Goal: Transaction & Acquisition: Purchase product/service

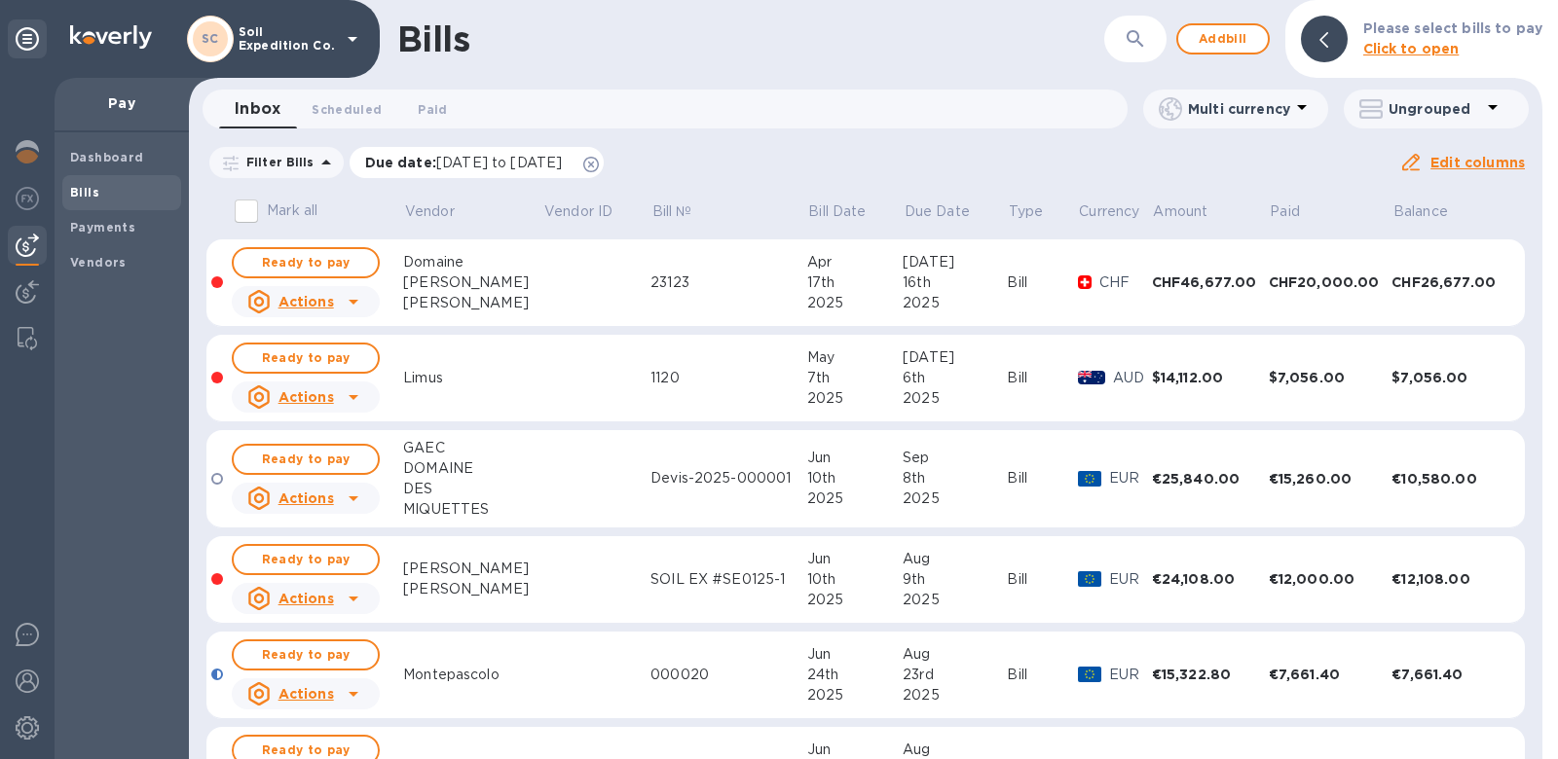
click at [599, 170] on icon at bounding box center [591, 165] width 16 height 16
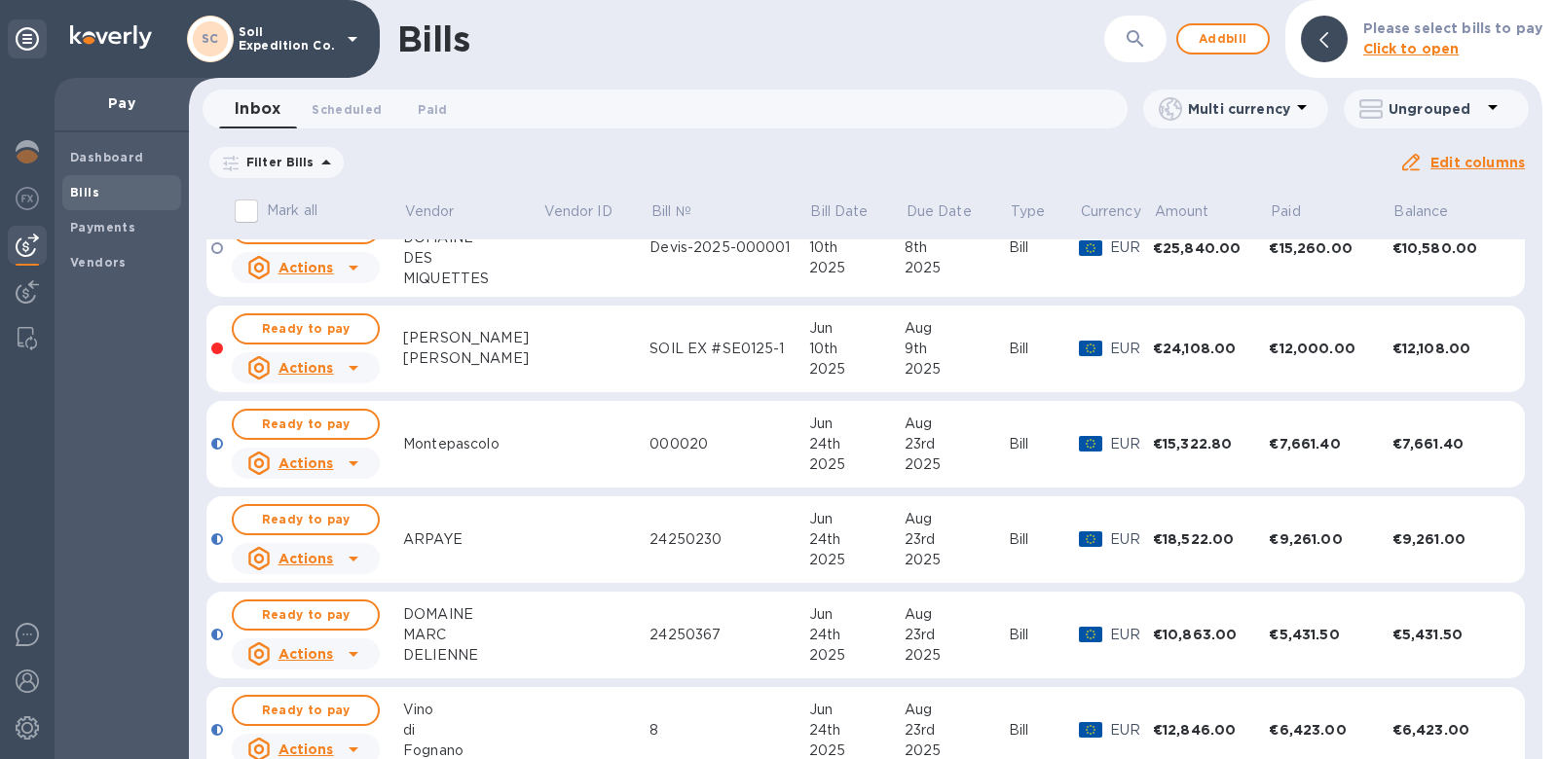
scroll to position [1529, 0]
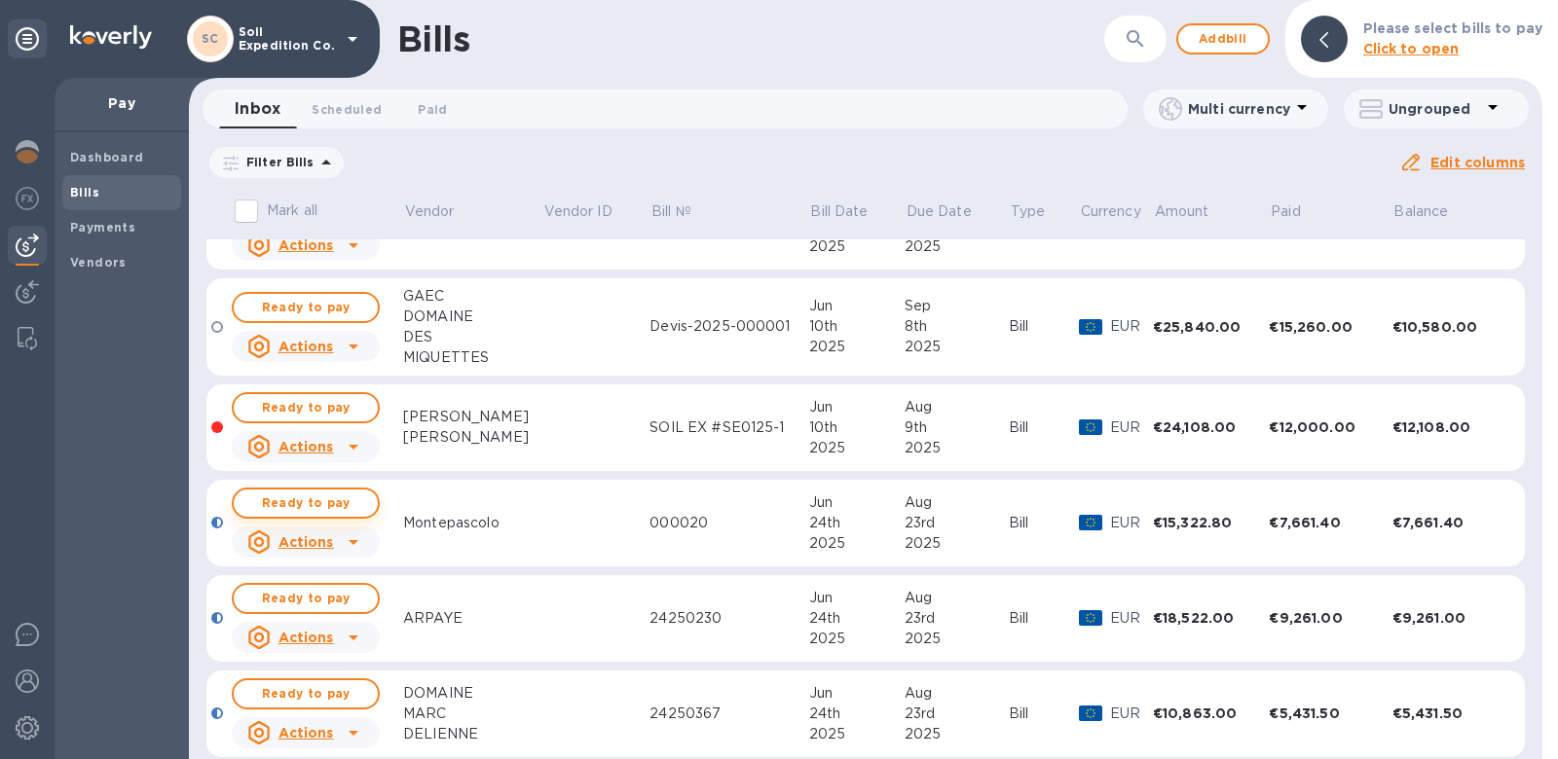
click at [311, 499] on span "Ready to pay" at bounding box center [305, 503] width 113 height 23
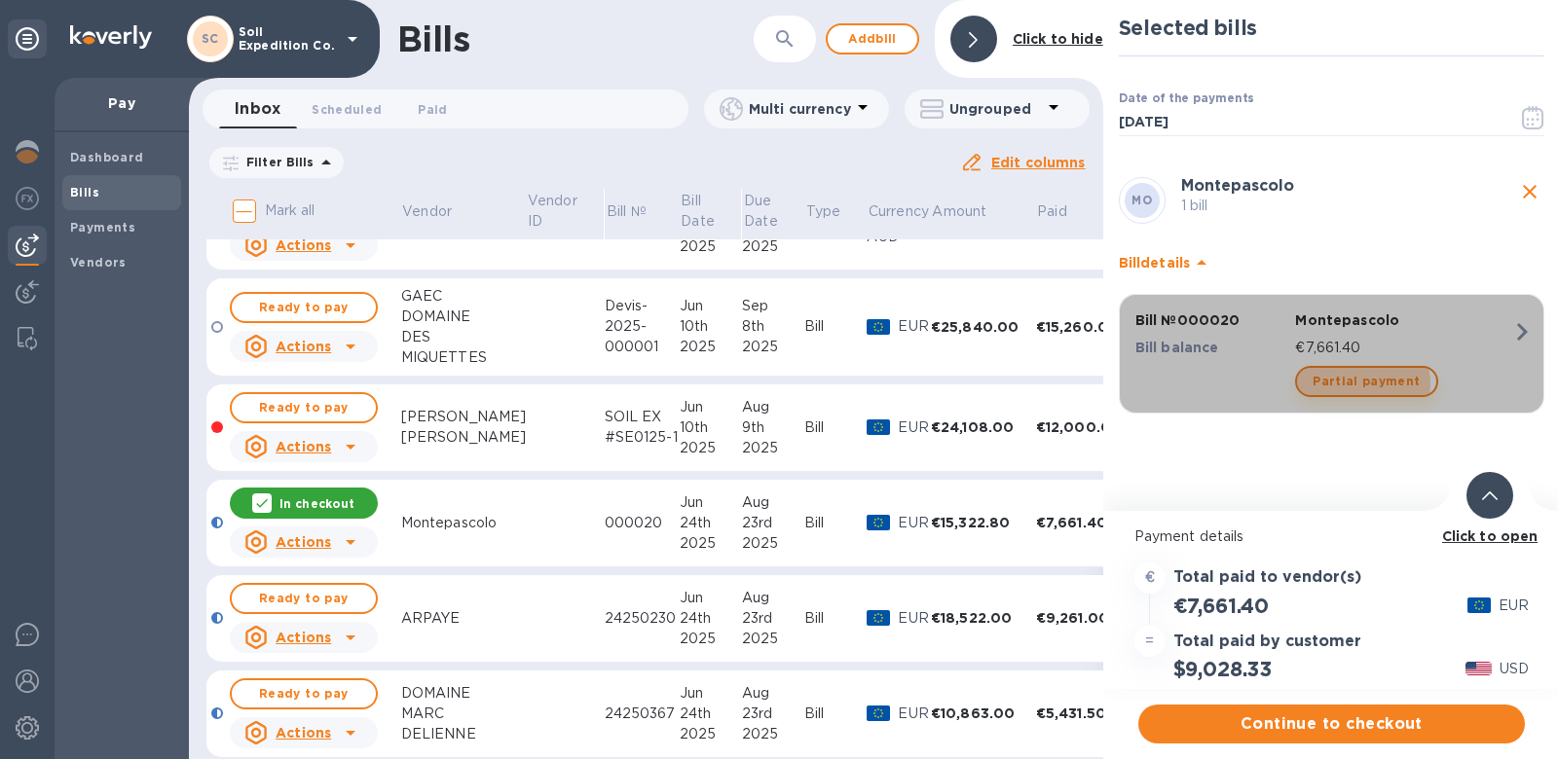
click at [1355, 384] on span "Partial payment" at bounding box center [1365, 381] width 107 height 23
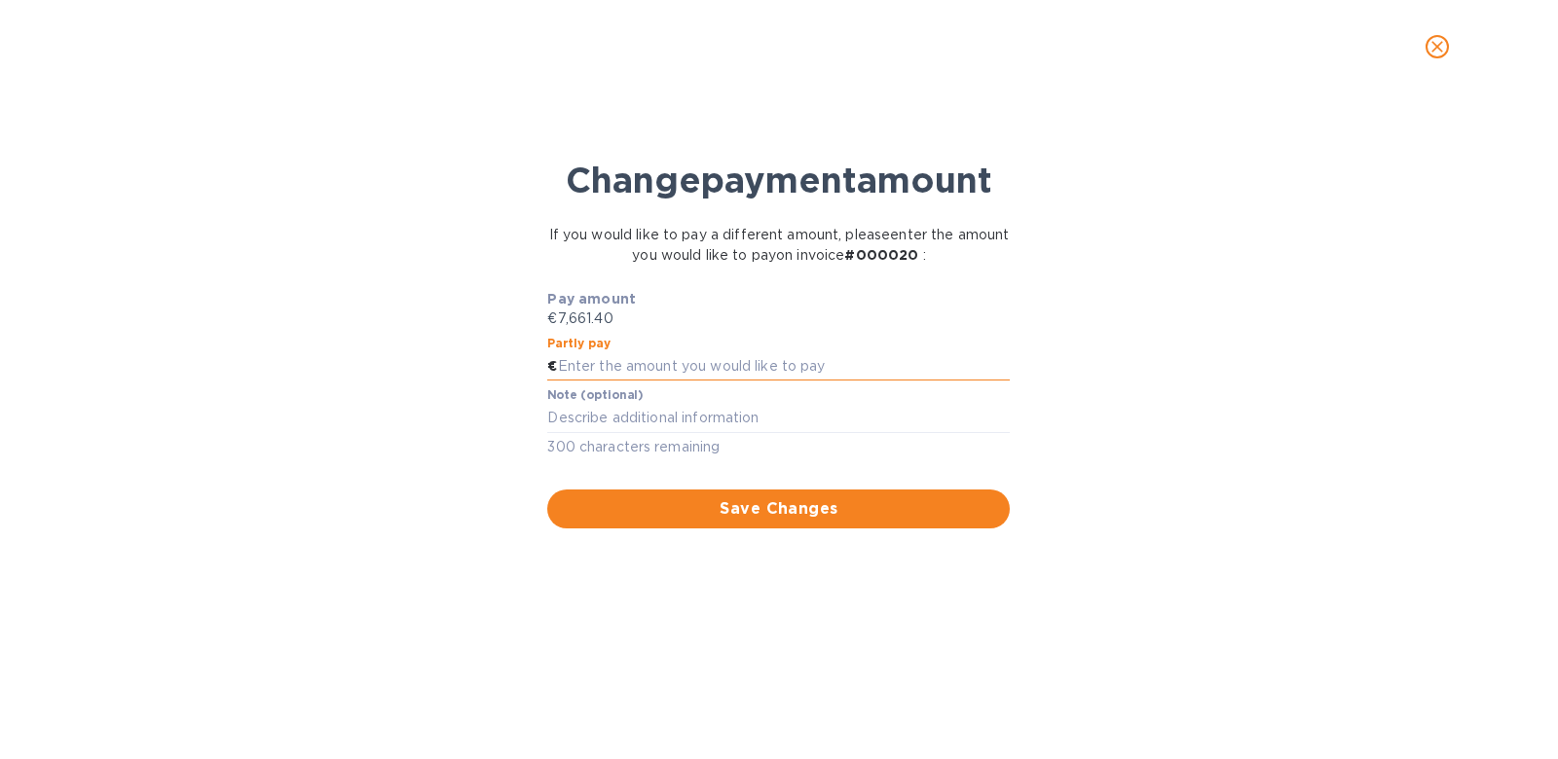
click at [762, 357] on input "text" at bounding box center [784, 366] width 453 height 29
type input "5"
type input "4,661.40"
click at [669, 510] on span "Save Changes" at bounding box center [778, 508] width 431 height 23
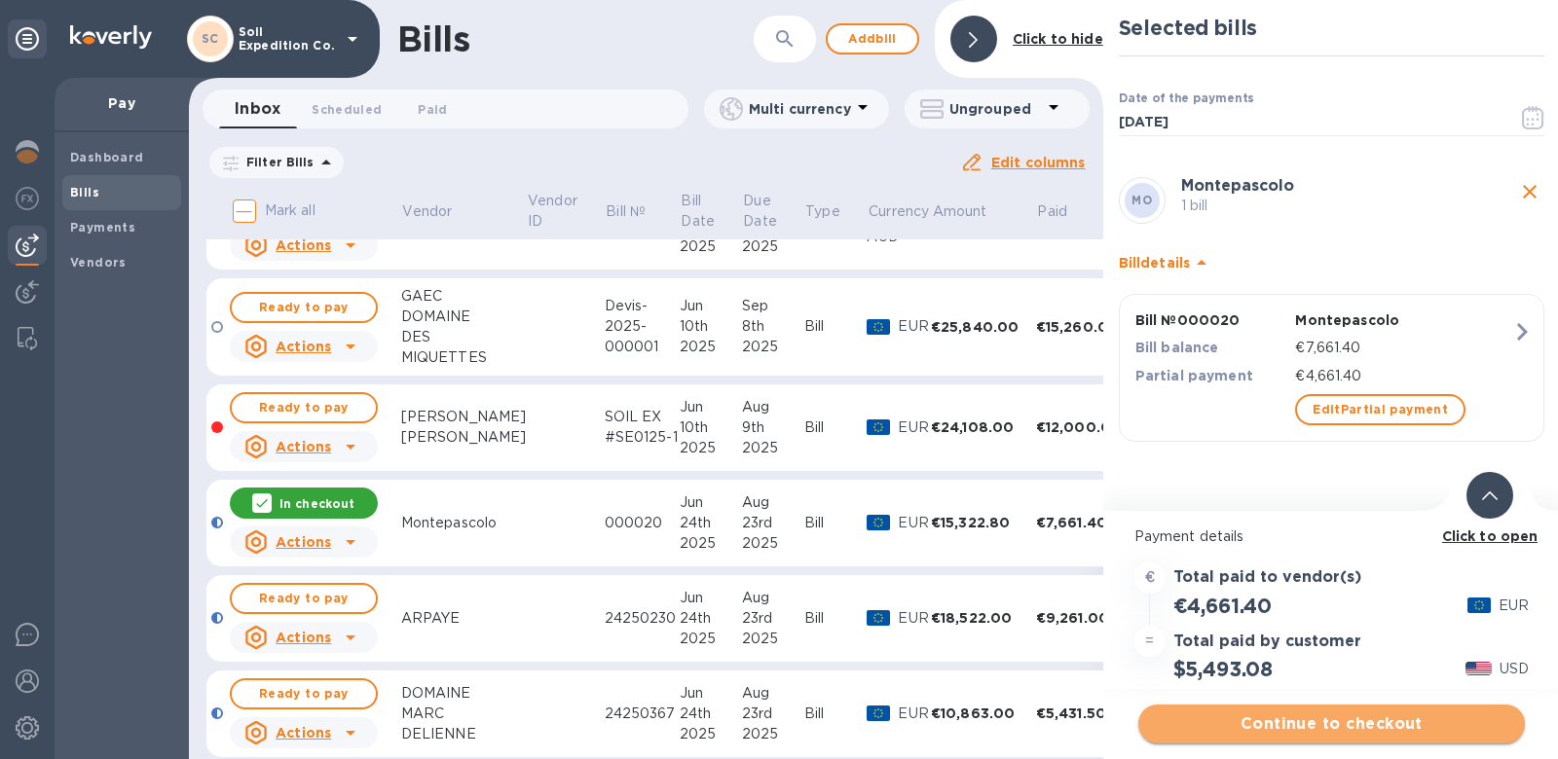
click at [1358, 729] on span "Continue to checkout" at bounding box center [1331, 724] width 355 height 23
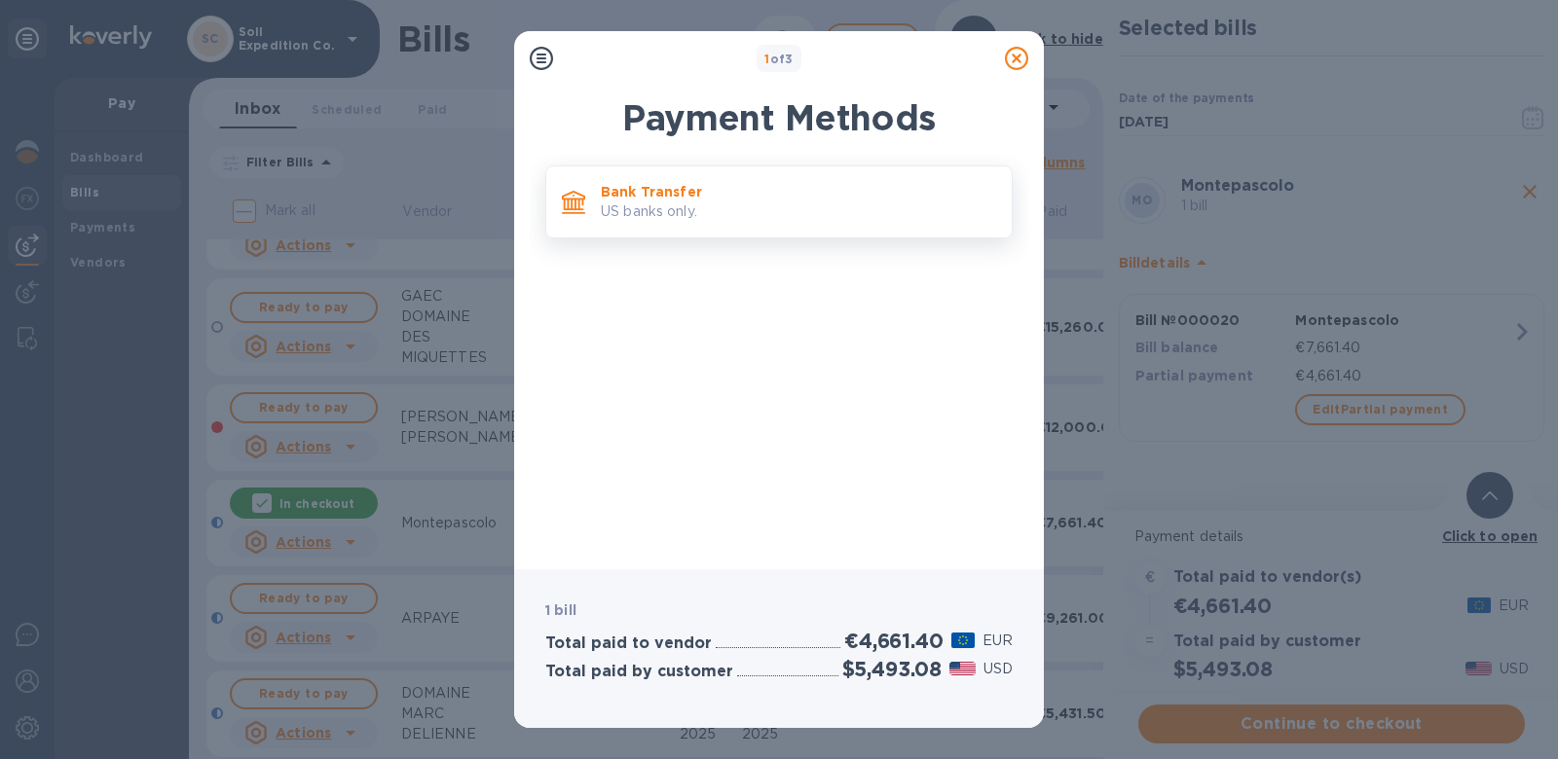
click at [678, 204] on p "US banks only." at bounding box center [798, 212] width 395 height 20
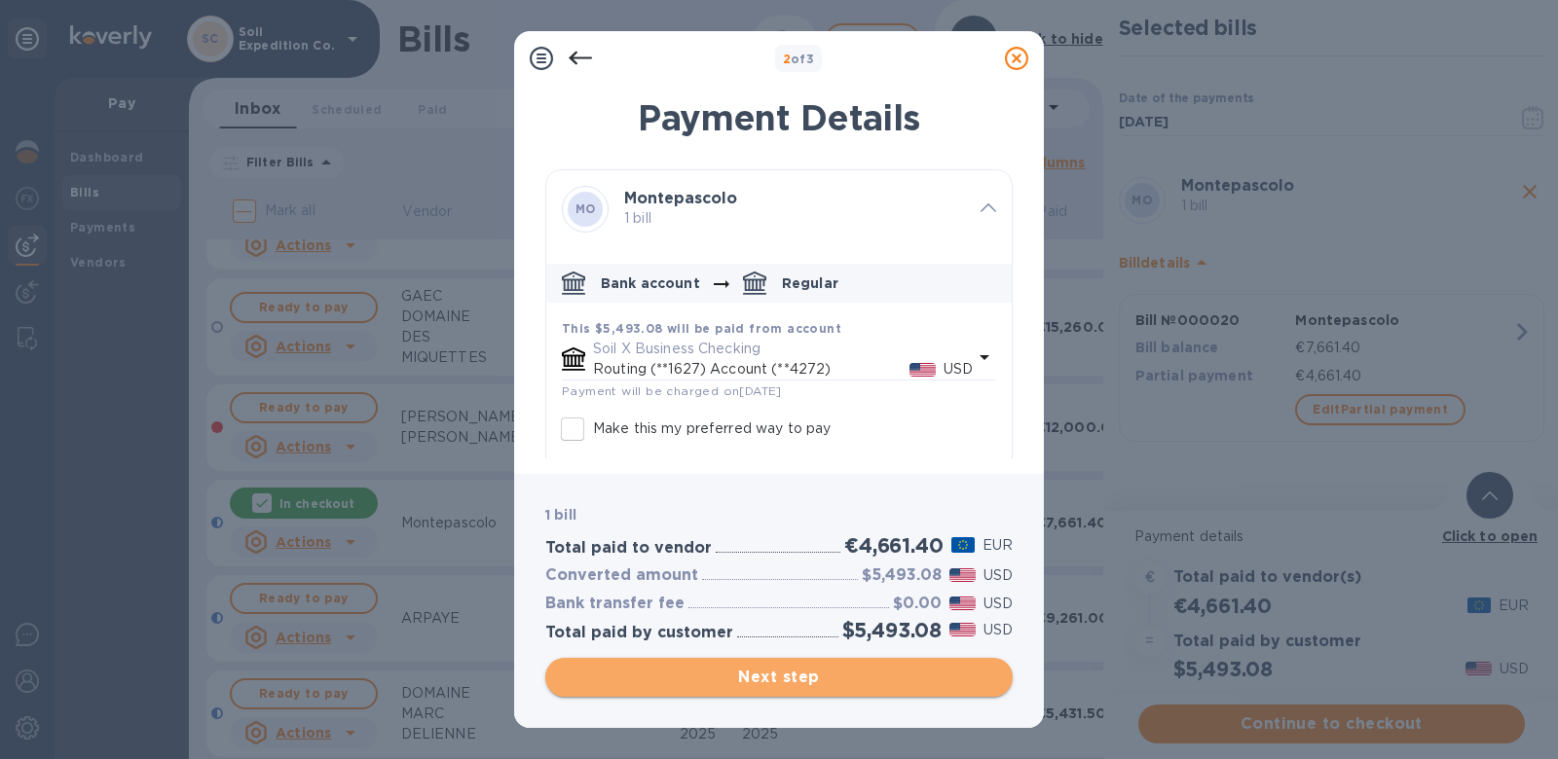
click at [858, 676] on span "Next step" at bounding box center [779, 677] width 436 height 23
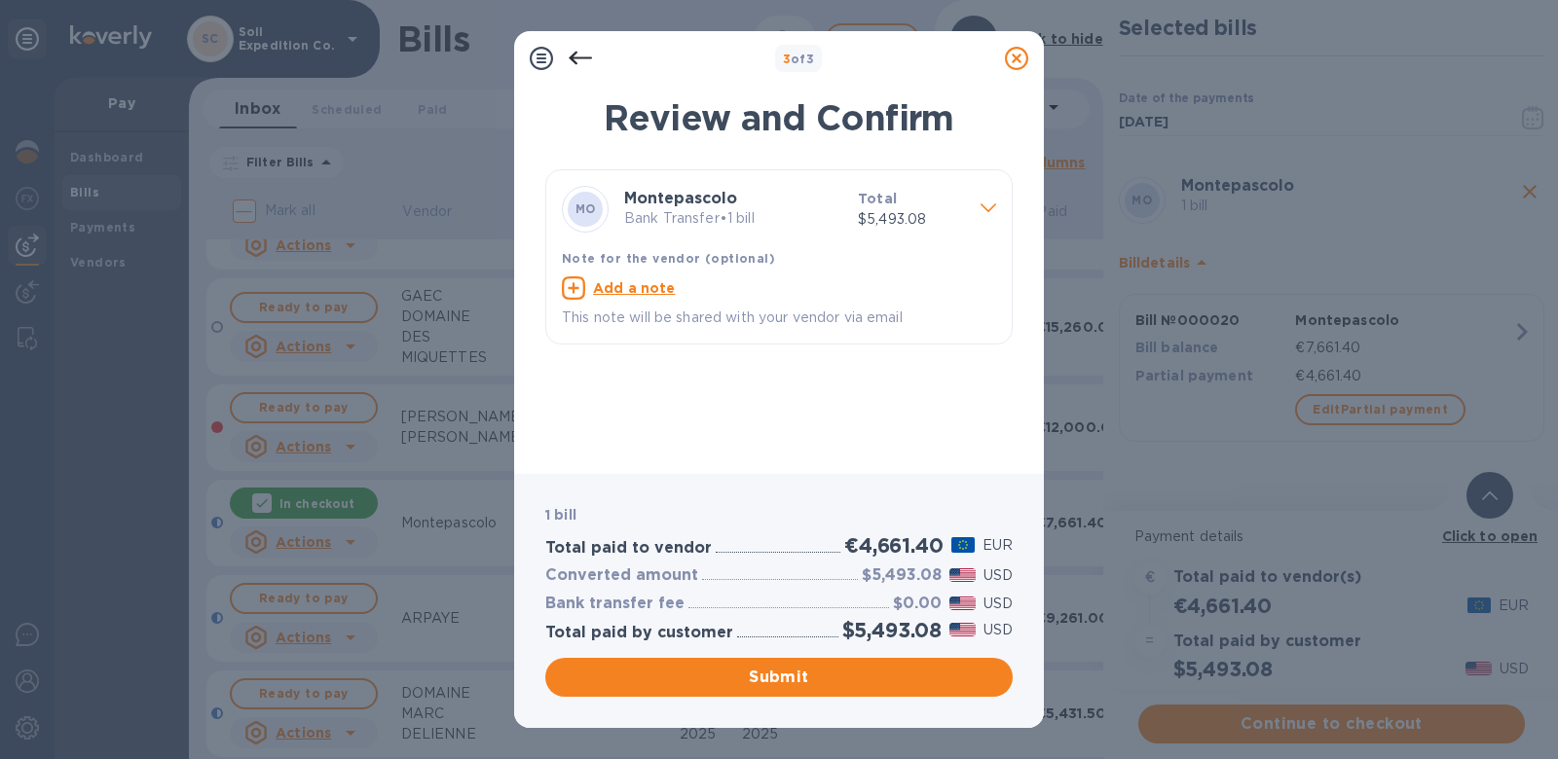
click at [731, 316] on p "This note will be shared with your vendor via email" at bounding box center [779, 318] width 434 height 20
click at [627, 280] on u "Add a note" at bounding box center [634, 288] width 83 height 16
click at [623, 292] on textarea at bounding box center [763, 290] width 403 height 17
type textarea "3000 euro balance remains. To be paid by [DATE]."
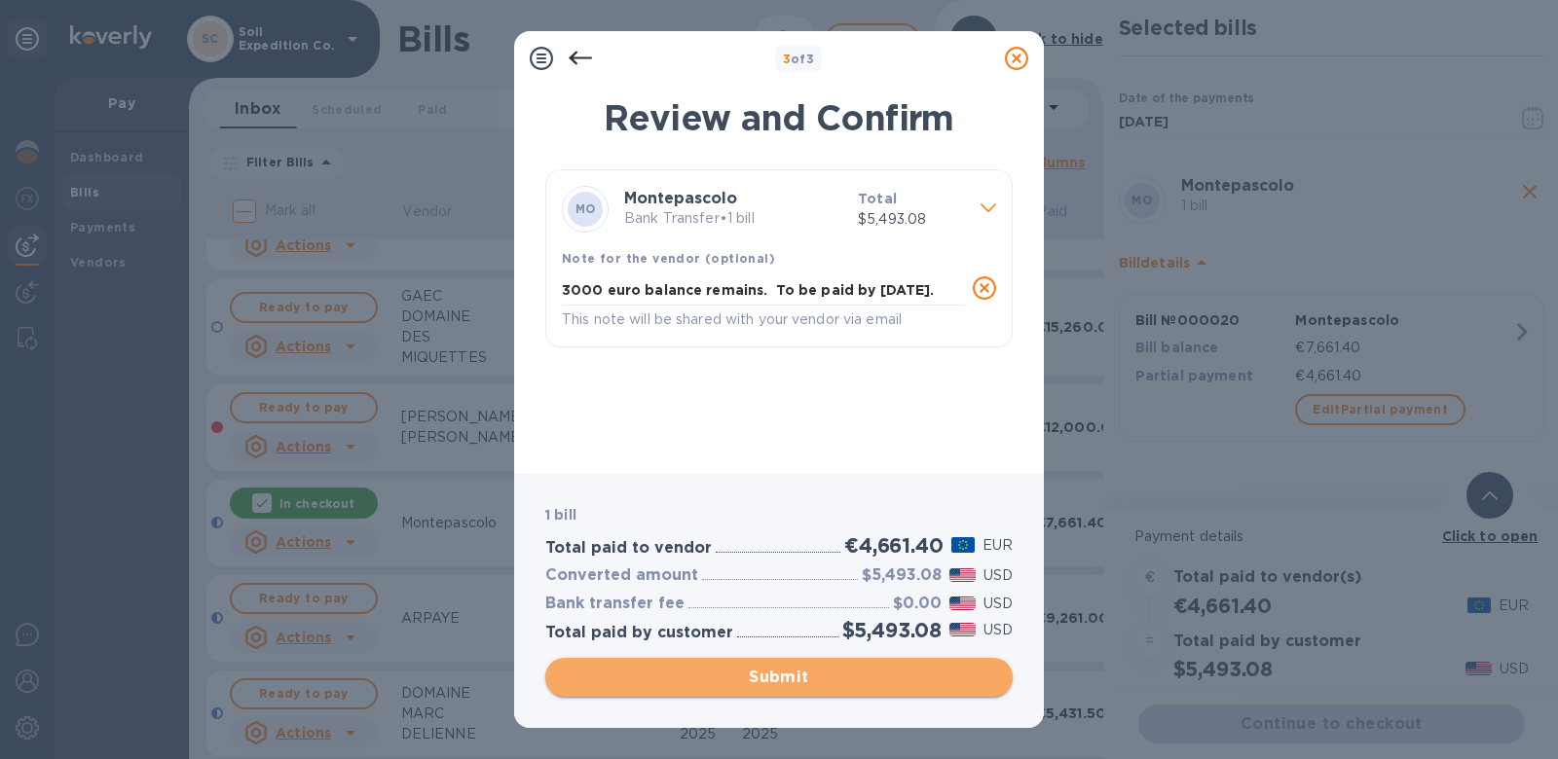
click at [730, 679] on span "Submit" at bounding box center [779, 677] width 436 height 23
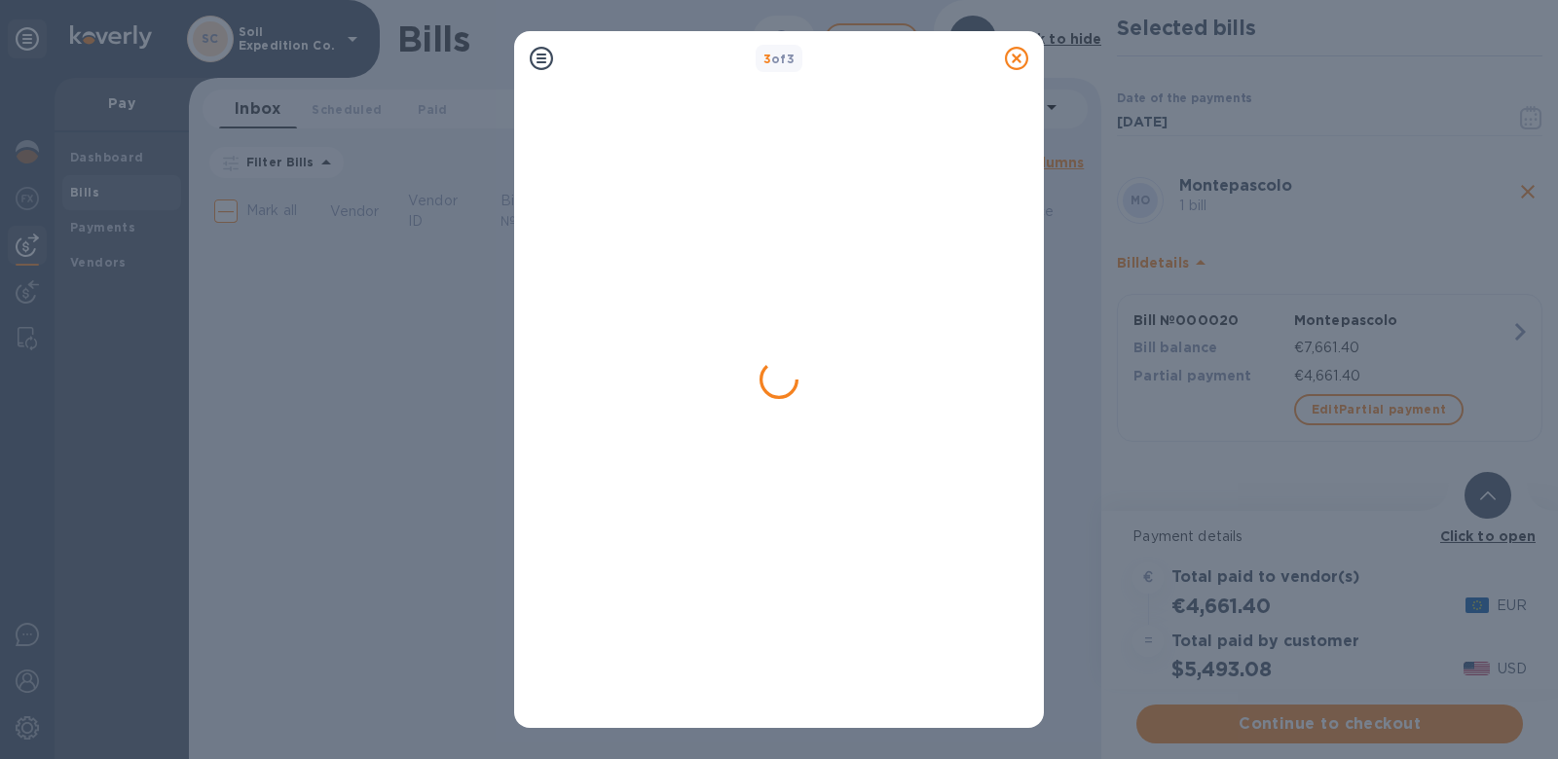
scroll to position [0, 0]
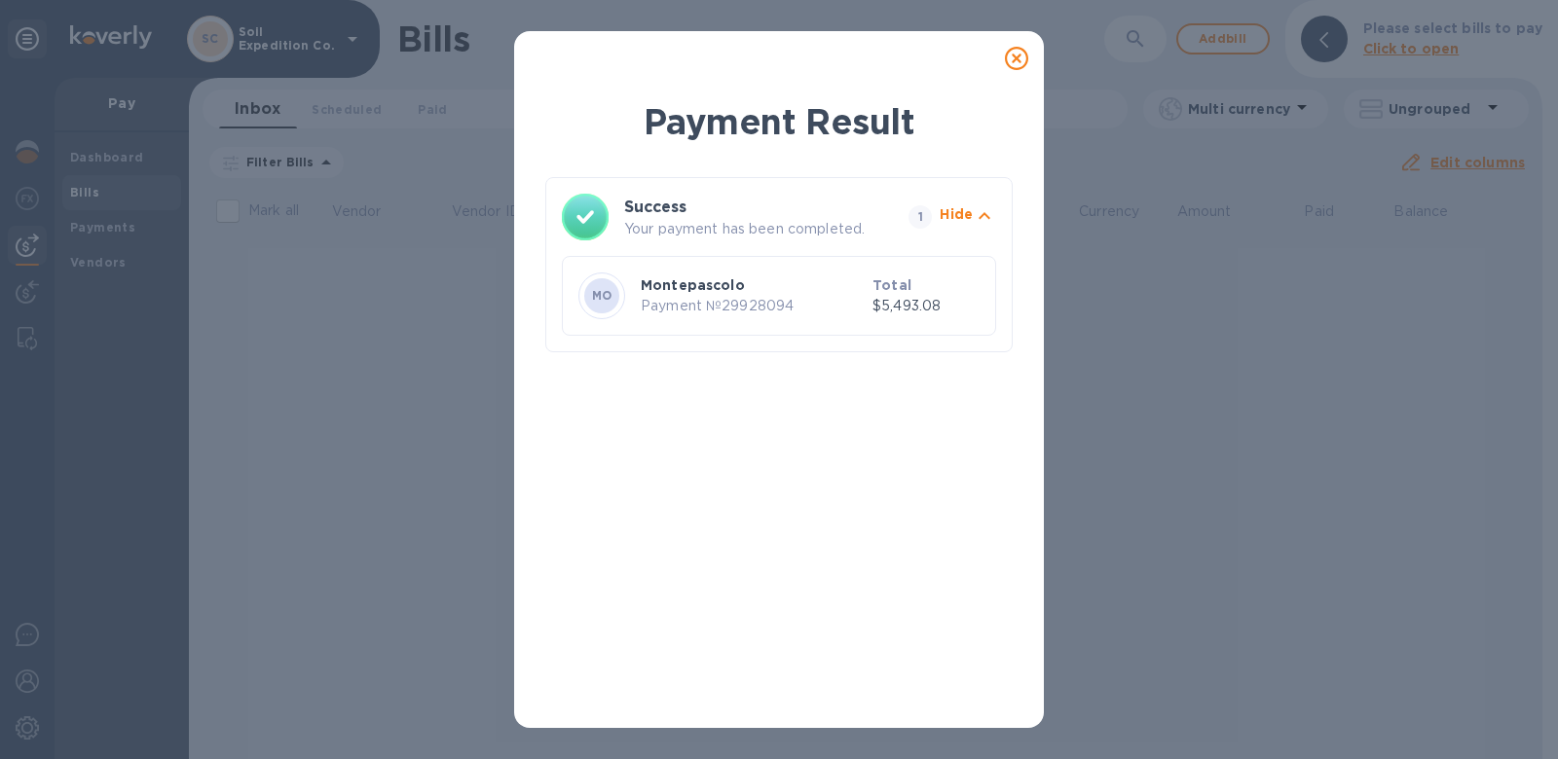
click at [1015, 70] on div at bounding box center [1016, 58] width 39 height 39
click at [1017, 55] on icon at bounding box center [1016, 58] width 23 height 23
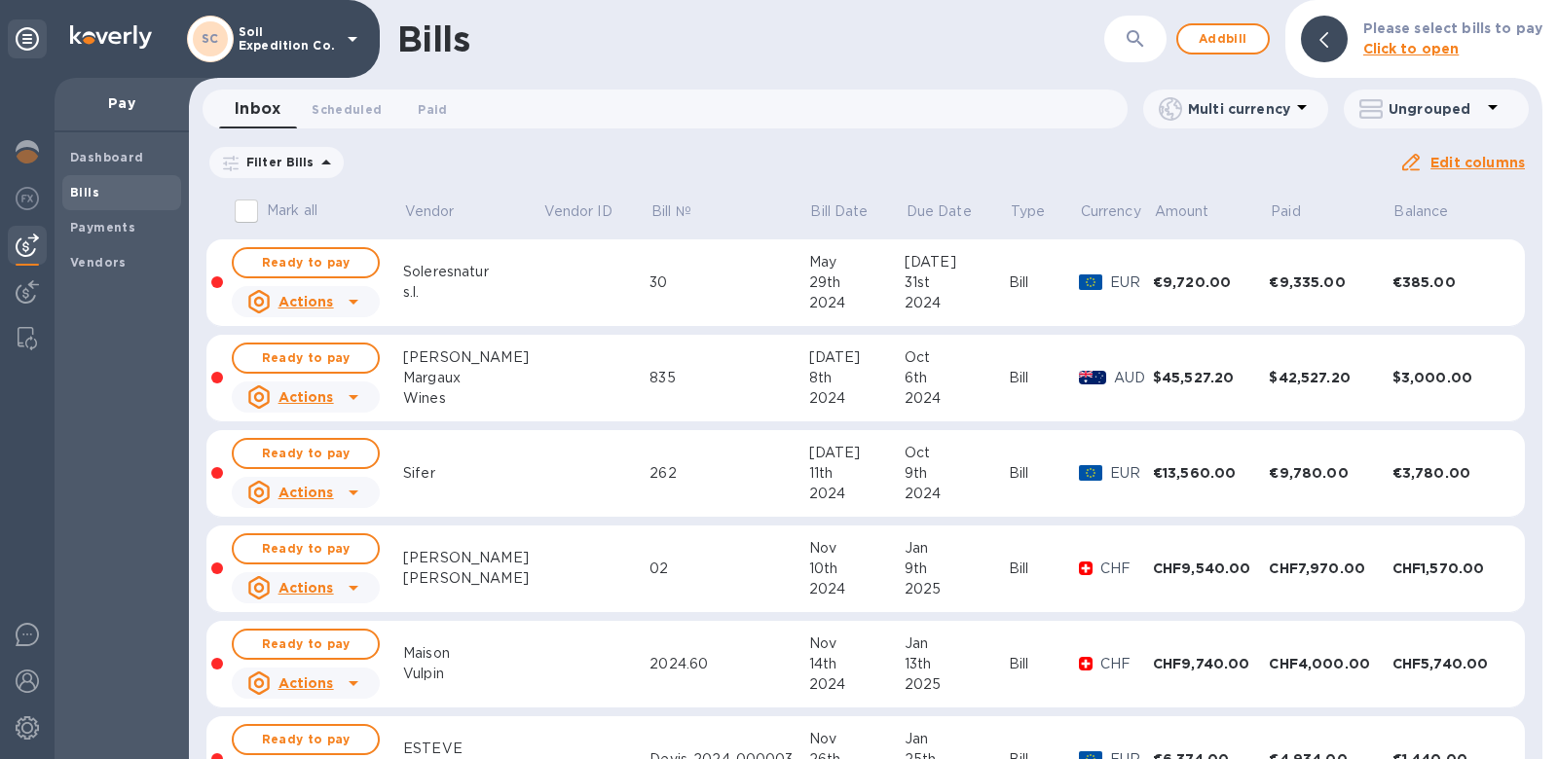
scroll to position [1110, 0]
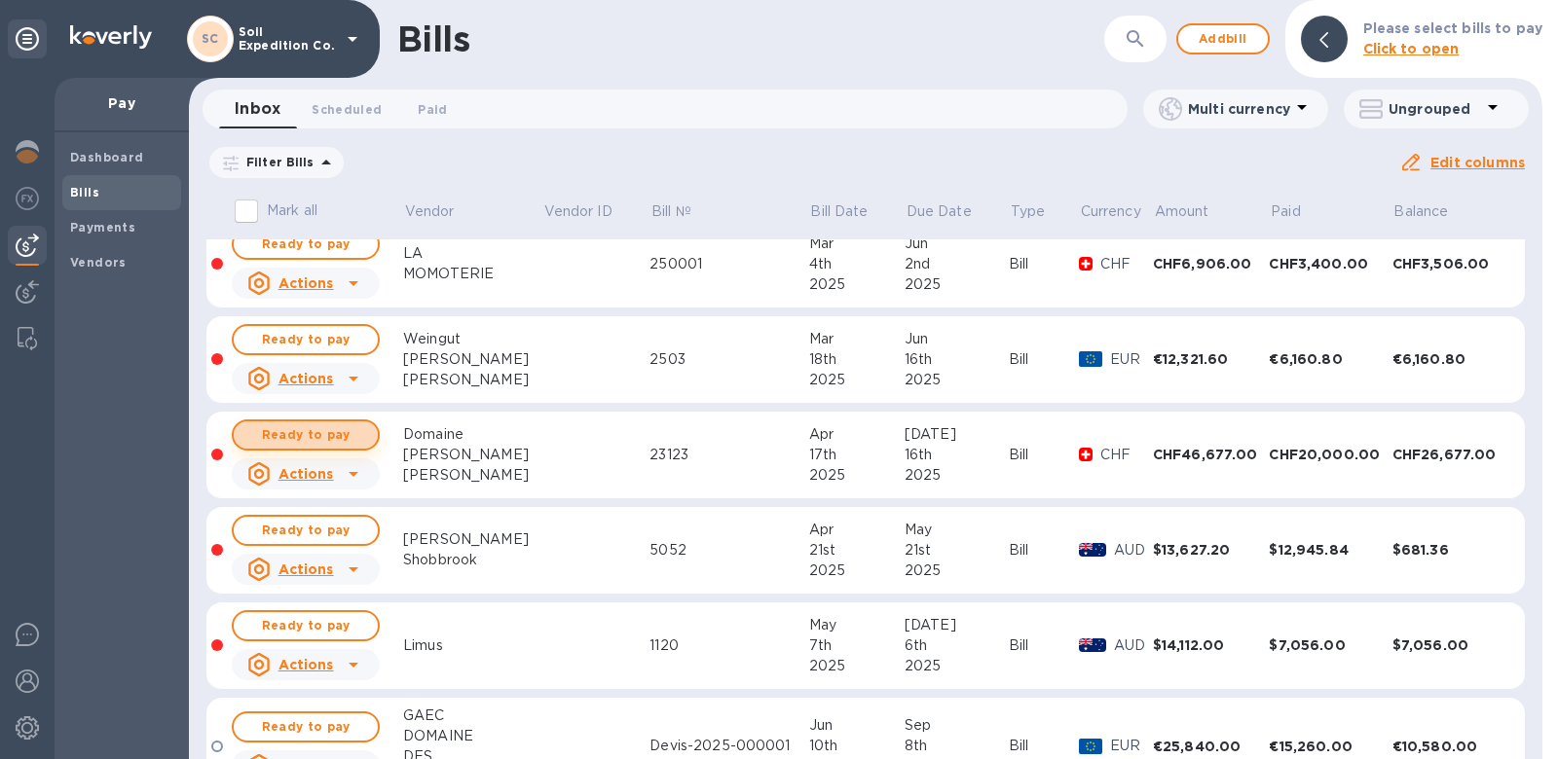
click at [341, 434] on span "Ready to pay" at bounding box center [305, 434] width 113 height 23
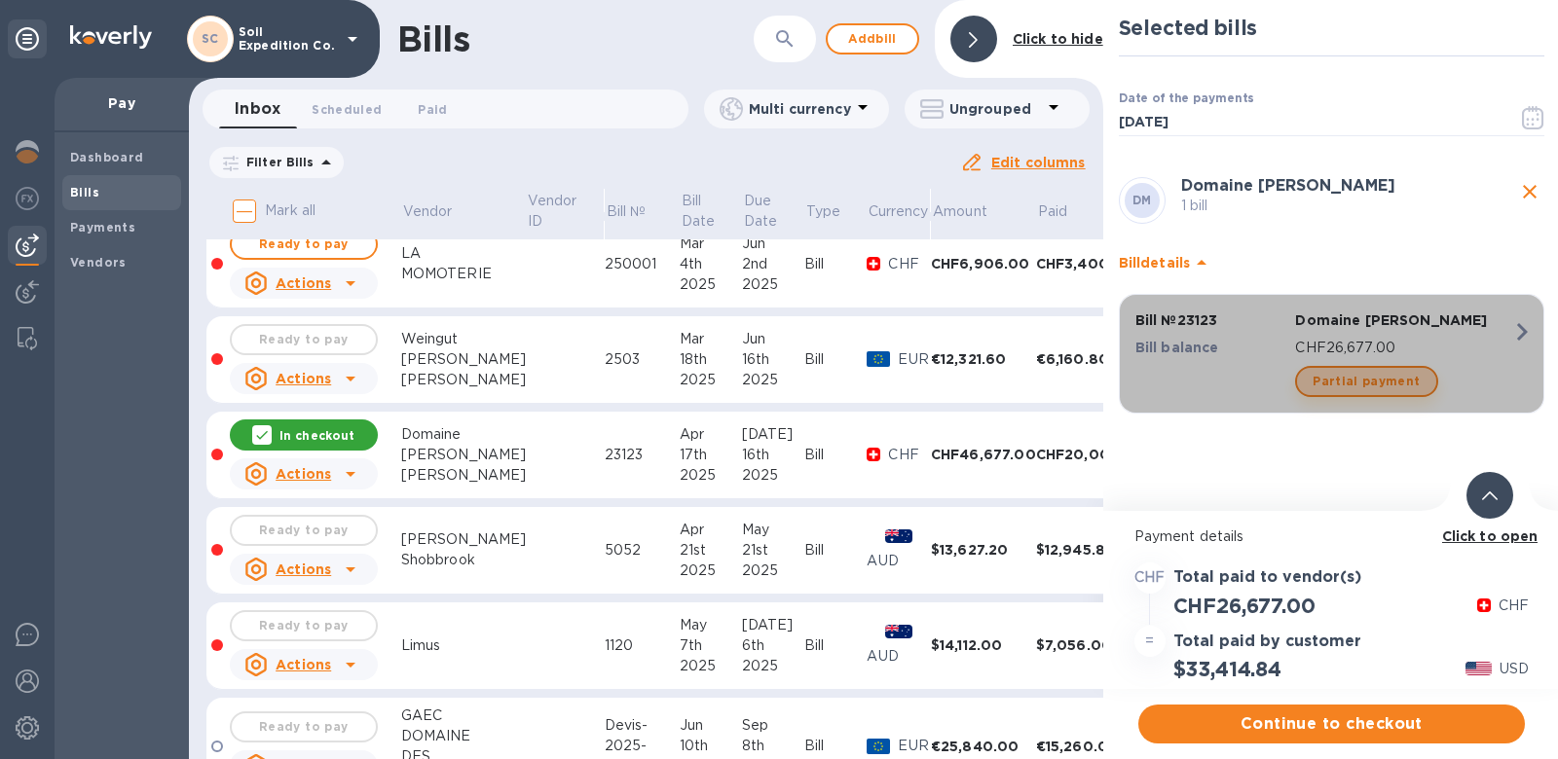
click at [1374, 383] on span "Partial payment" at bounding box center [1365, 381] width 107 height 23
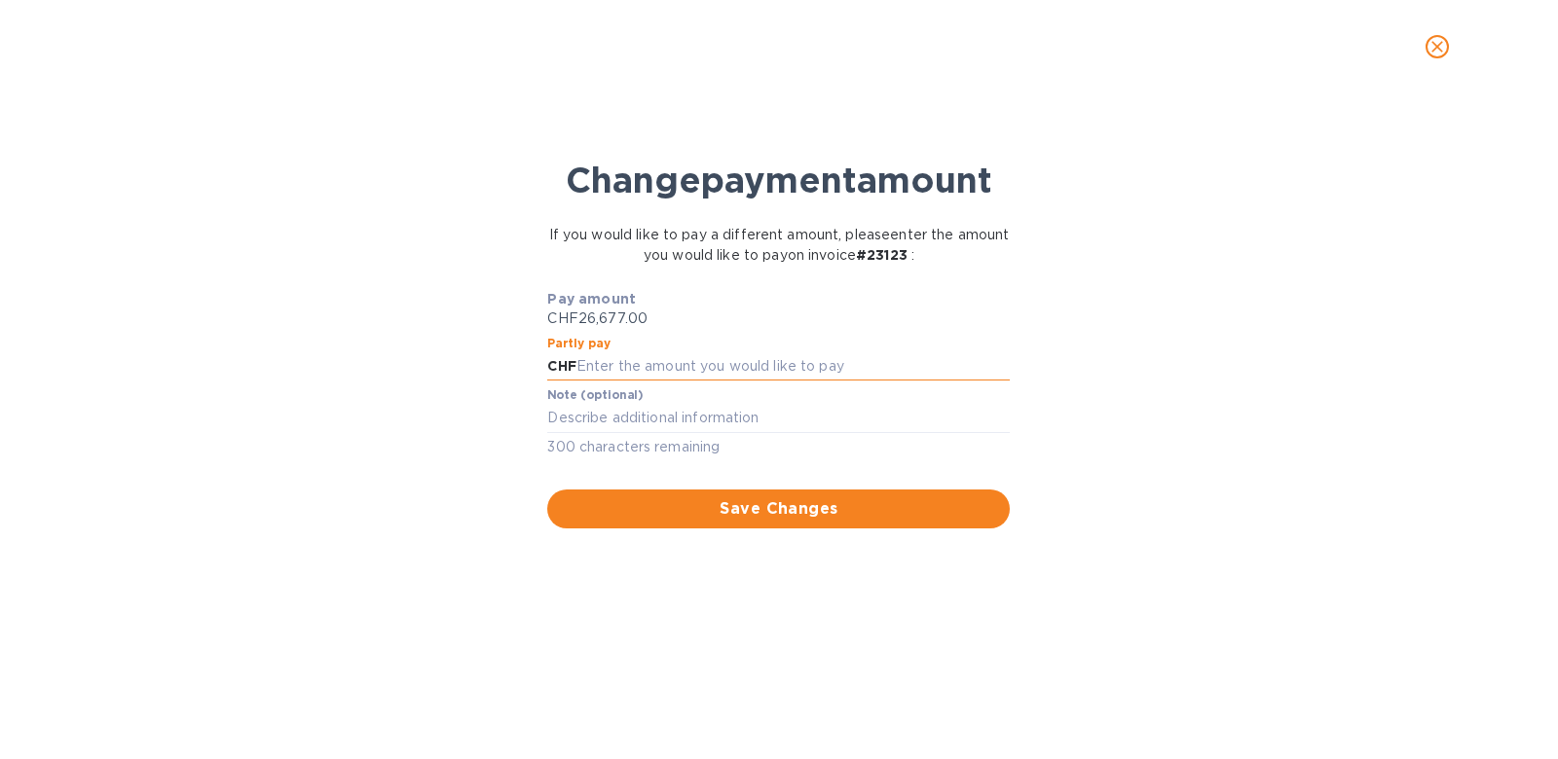
click at [883, 374] on input "text" at bounding box center [793, 366] width 434 height 29
type input "10,000.00"
click at [980, 649] on div "Change payment amount If you would like to pay a different amount, please enter…" at bounding box center [779, 434] width 1526 height 650
click at [802, 515] on span "Save Changes" at bounding box center [778, 508] width 431 height 23
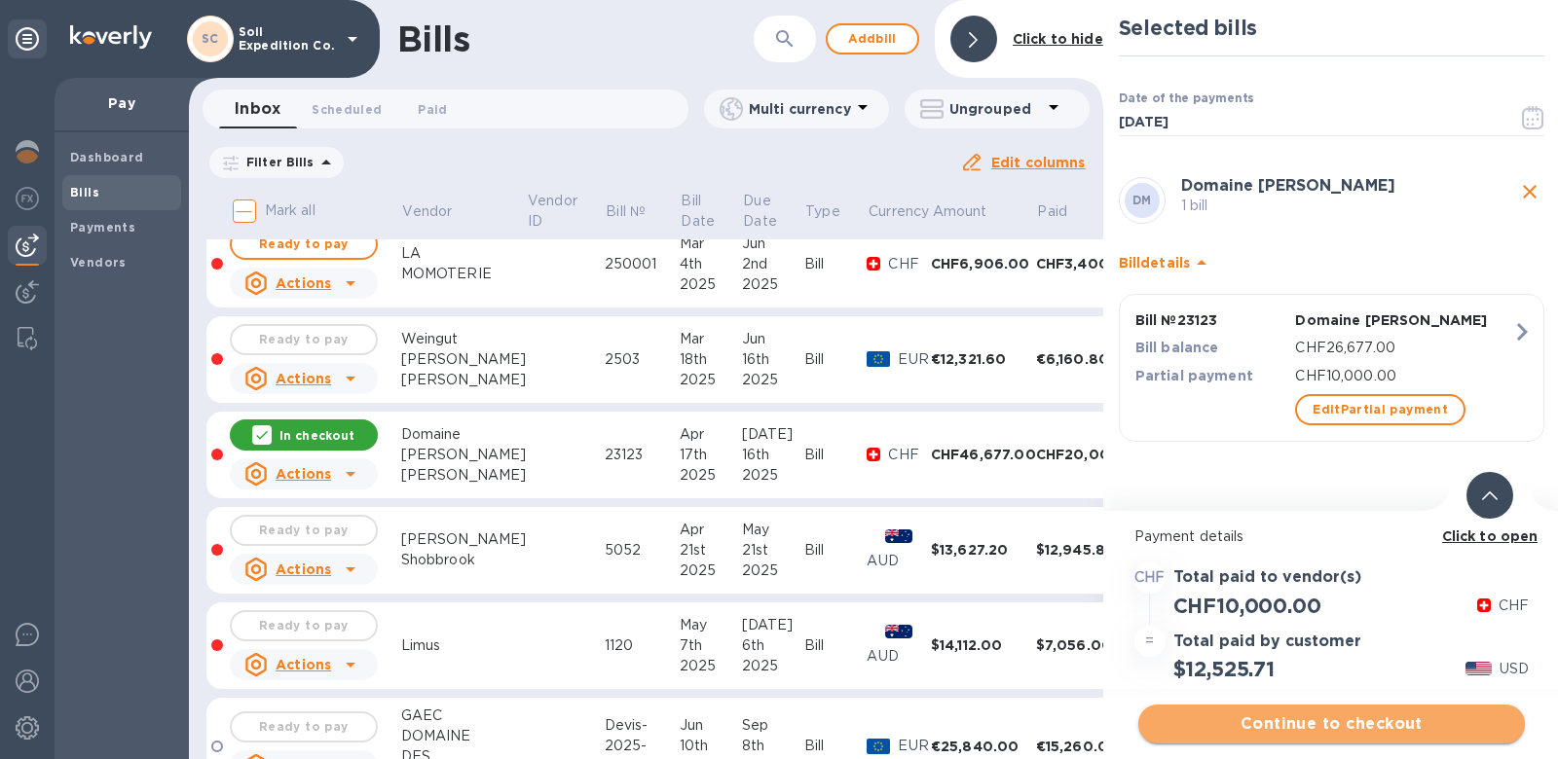
click at [1306, 726] on span "Continue to checkout" at bounding box center [1331, 724] width 355 height 23
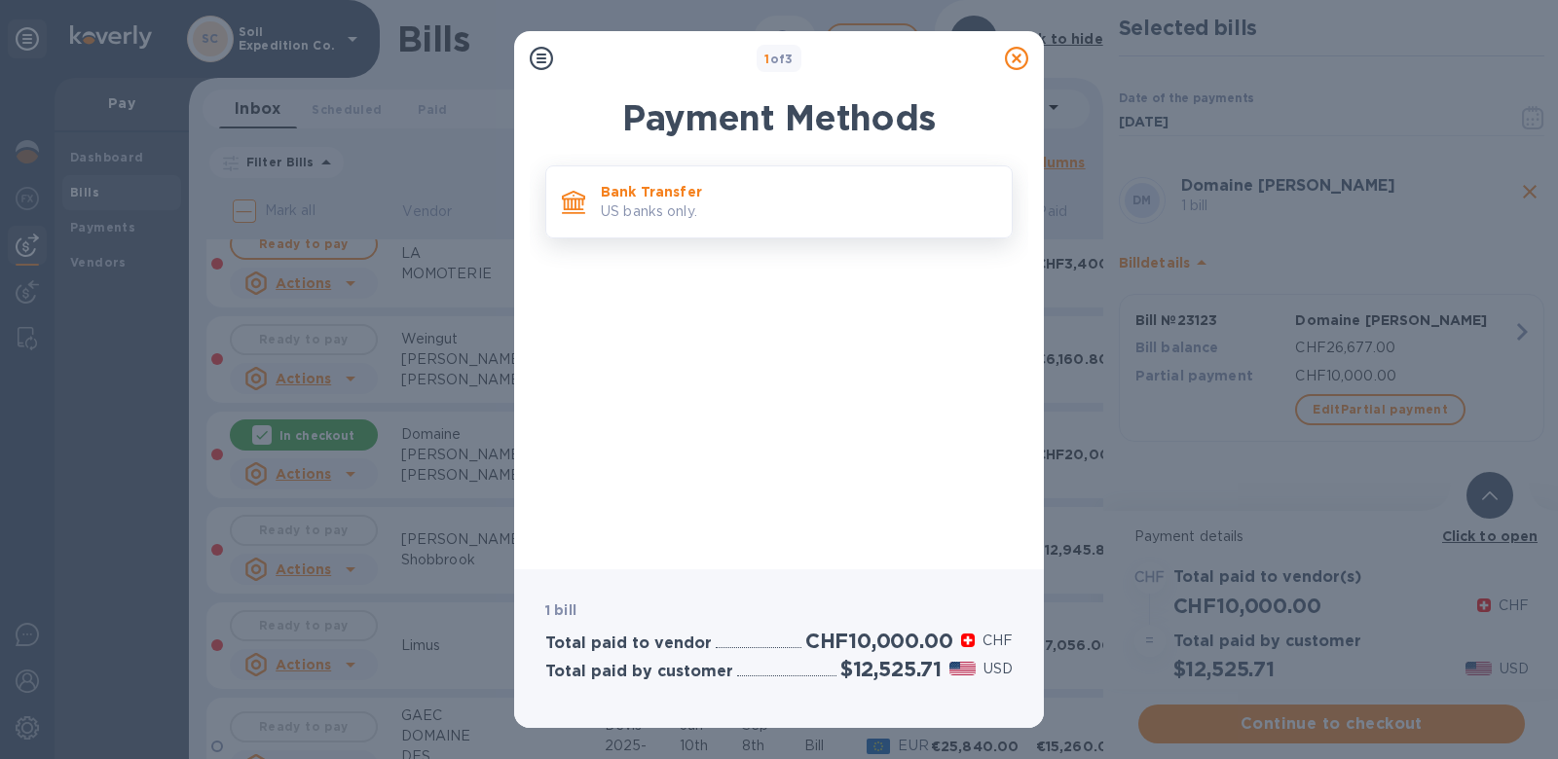
click at [723, 183] on p "Bank Transfer" at bounding box center [798, 191] width 395 height 19
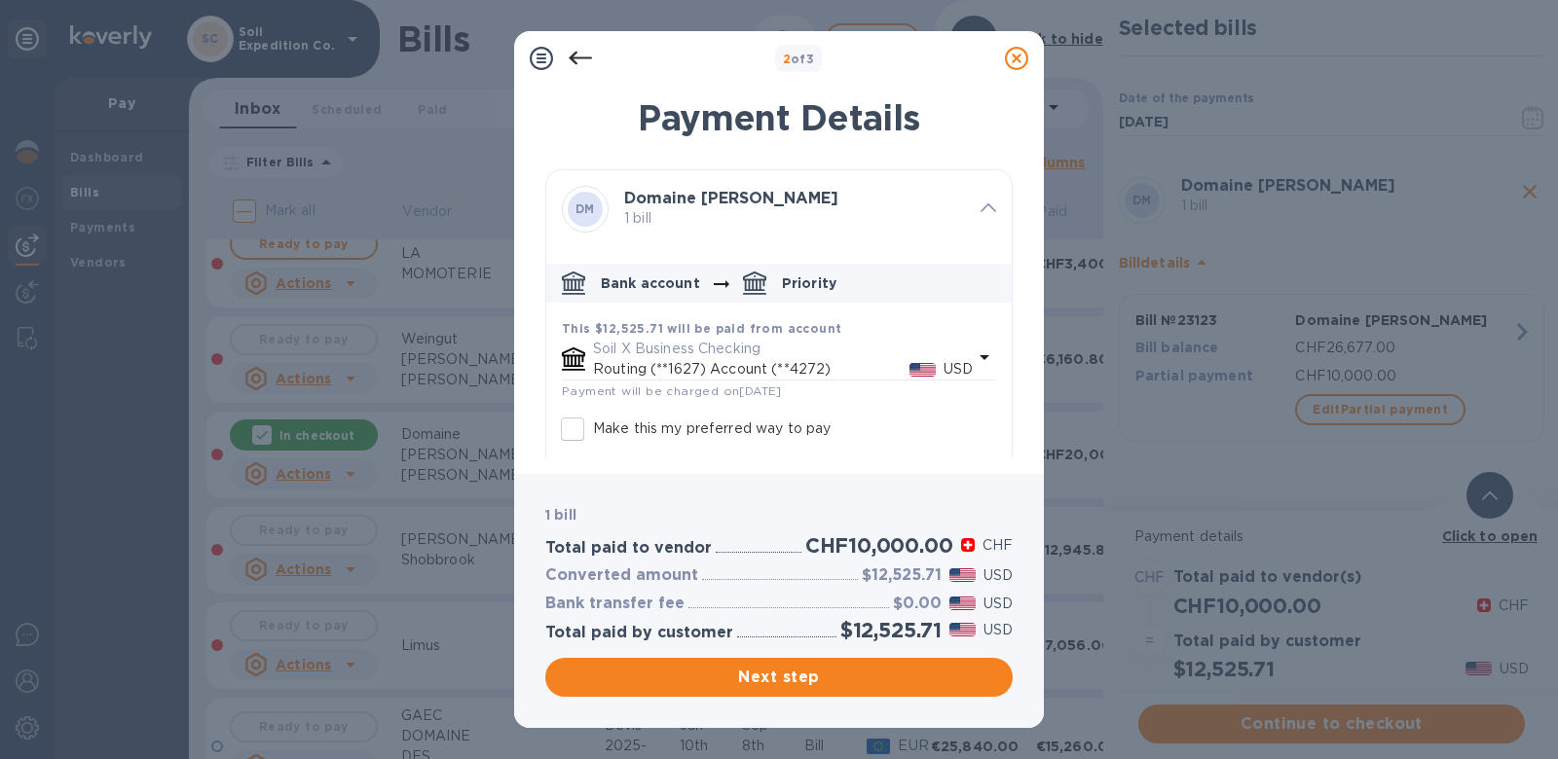
scroll to position [185, 0]
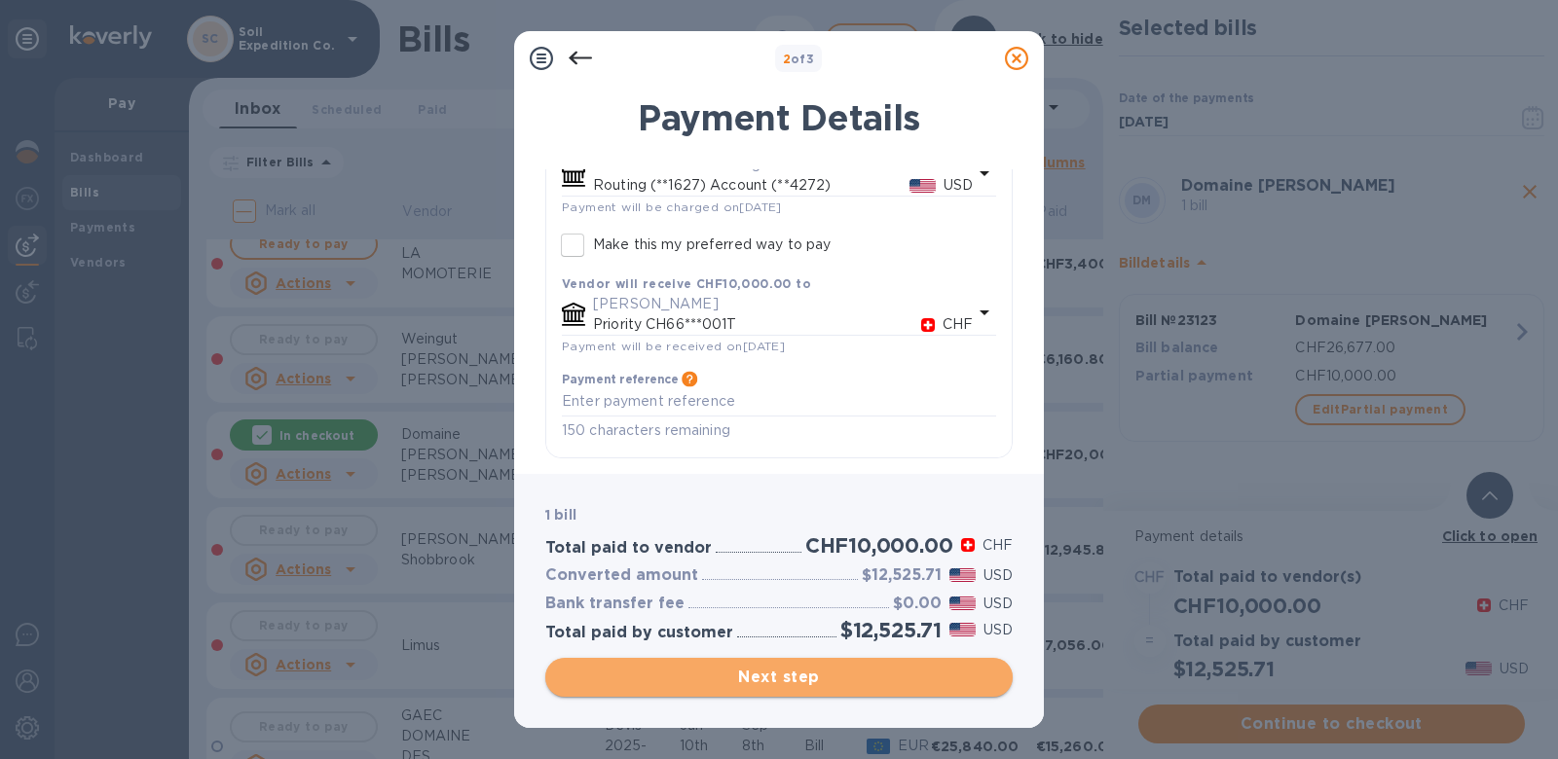
click at [813, 670] on span "Next step" at bounding box center [779, 677] width 436 height 23
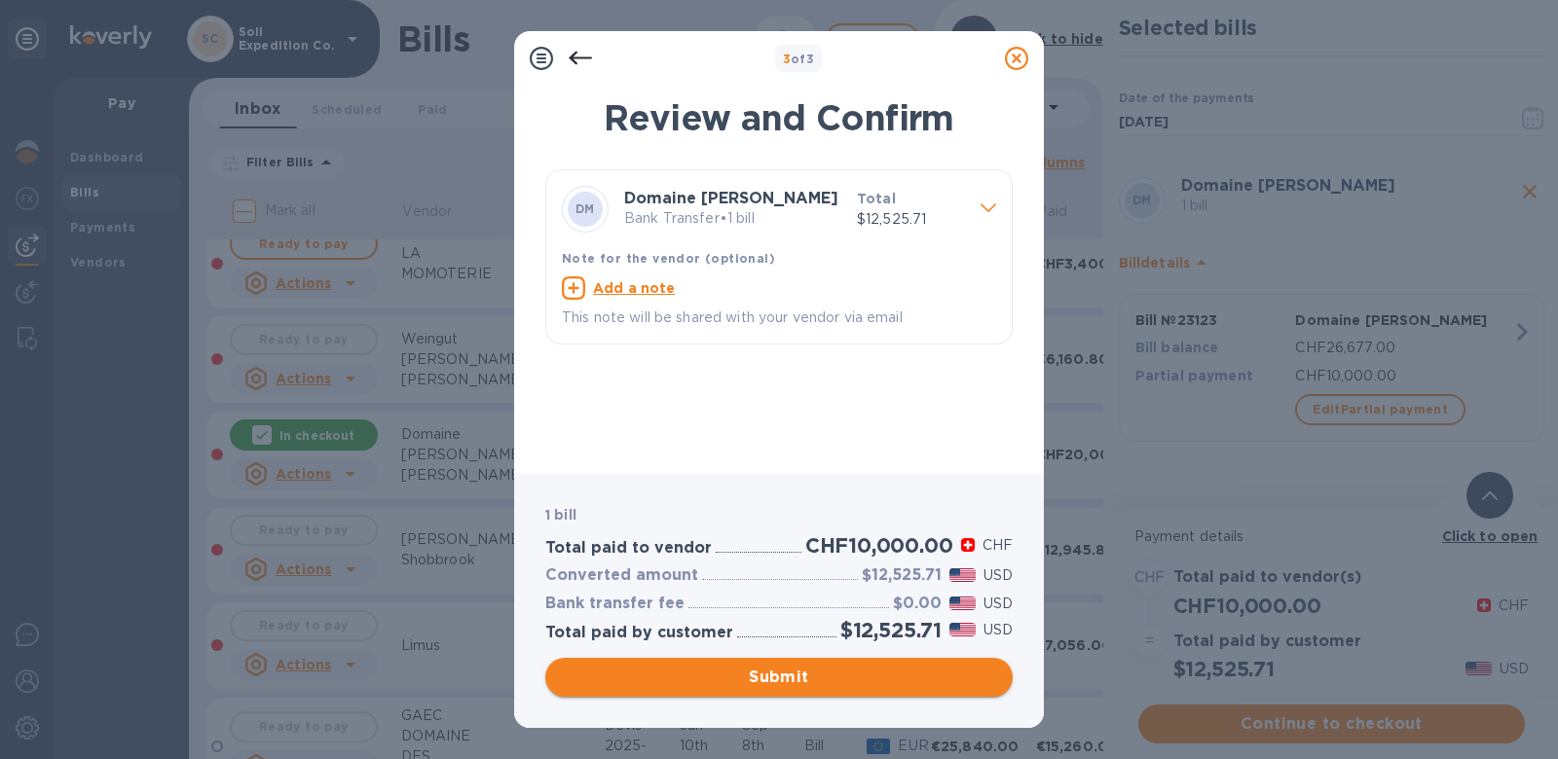
click at [865, 673] on span "Submit" at bounding box center [779, 677] width 436 height 23
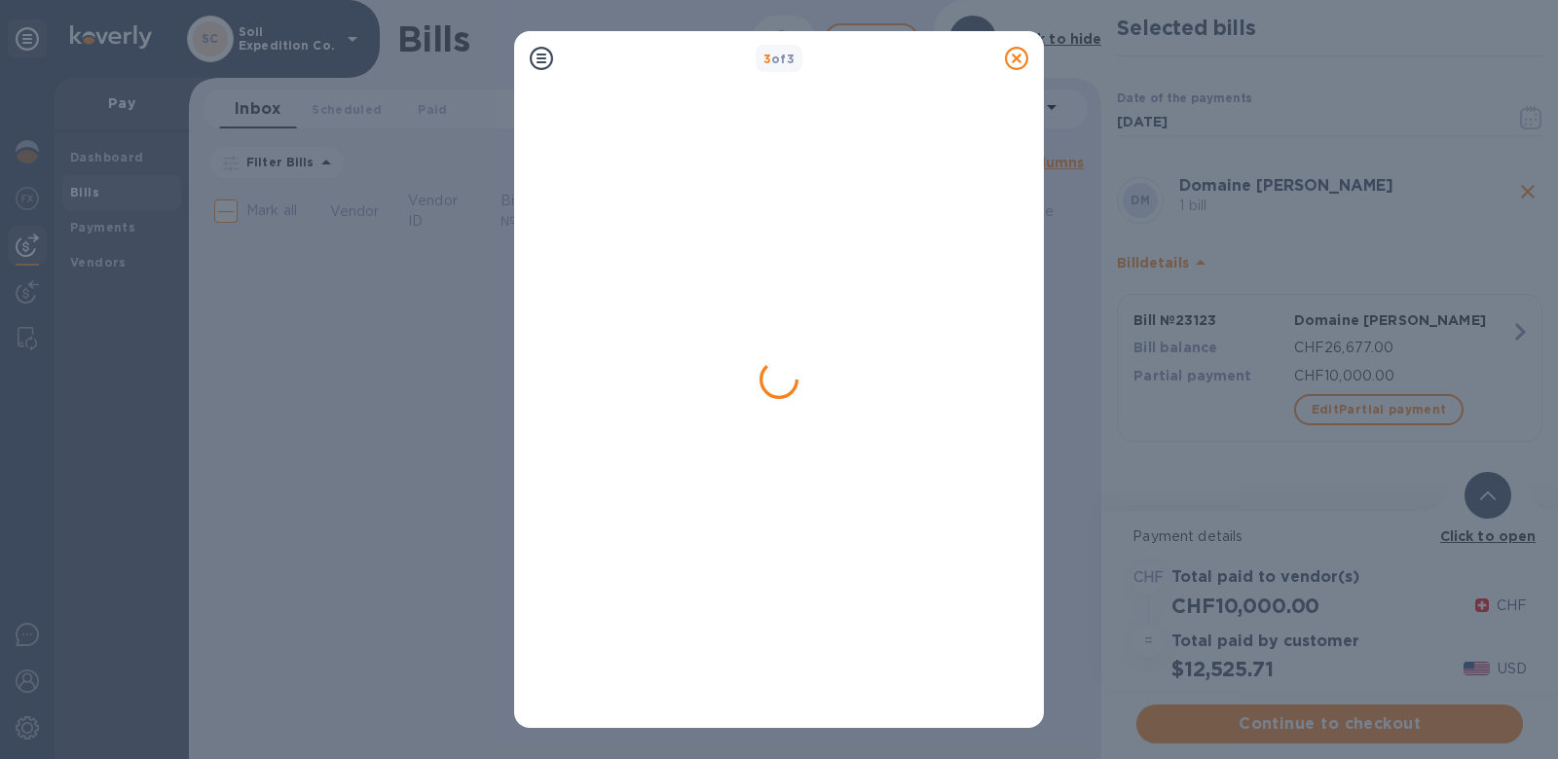
scroll to position [0, 0]
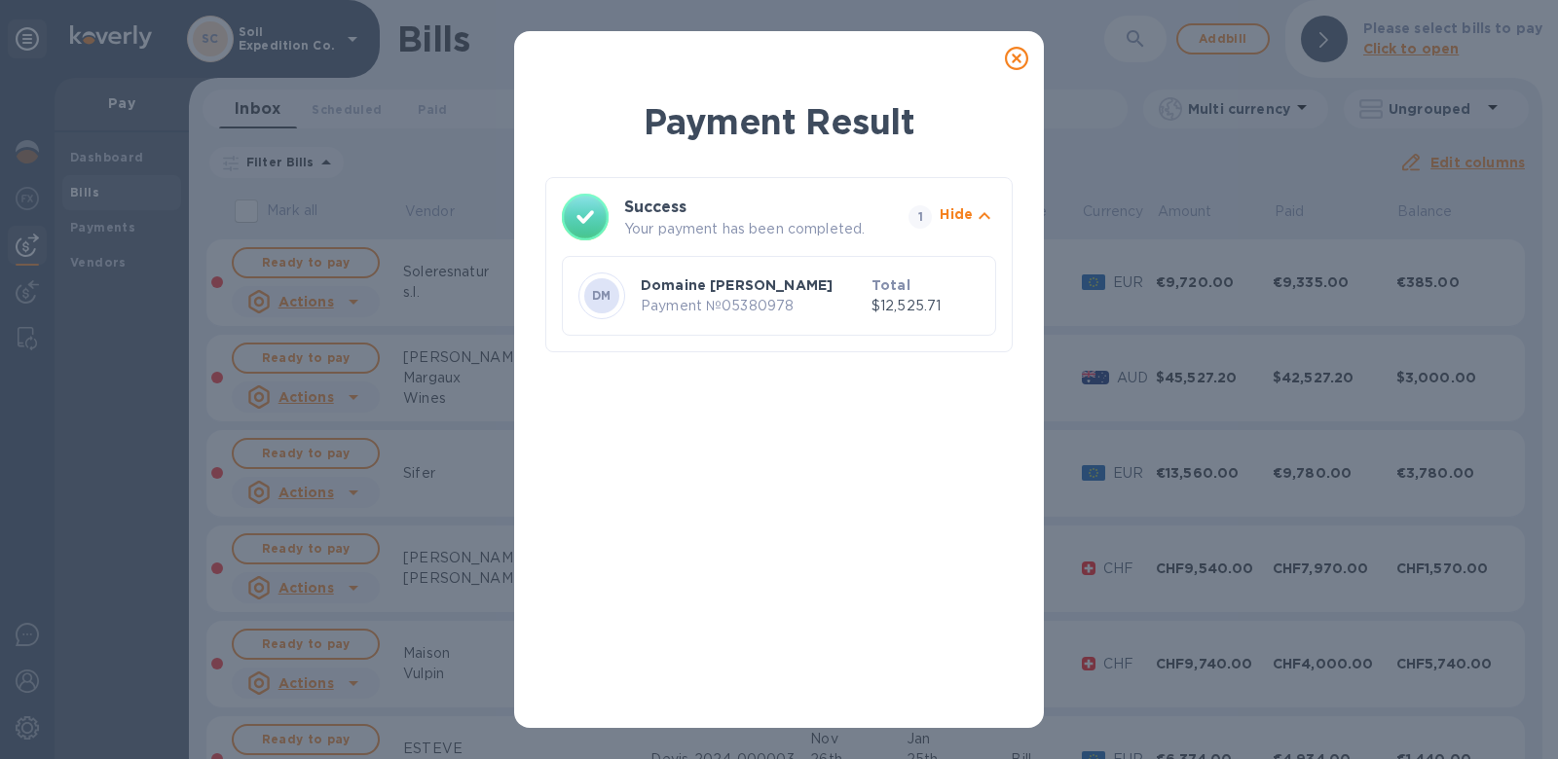
click at [1019, 57] on icon at bounding box center [1016, 58] width 23 height 23
